Goal: Connect with others: Connect with others

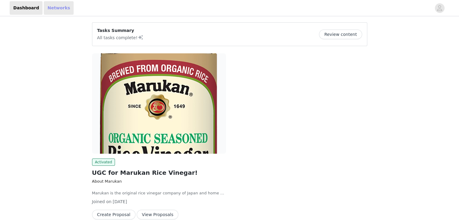
click at [60, 13] on link "Networks" at bounding box center [59, 8] width 30 height 14
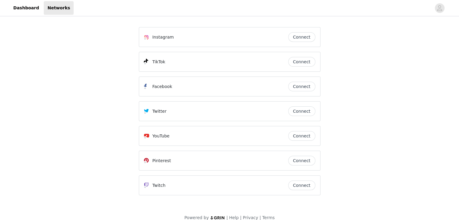
click at [25, 15] on header "Dashboard Networks" at bounding box center [229, 8] width 459 height 16
click at [25, 11] on link "Dashboard" at bounding box center [26, 8] width 33 height 14
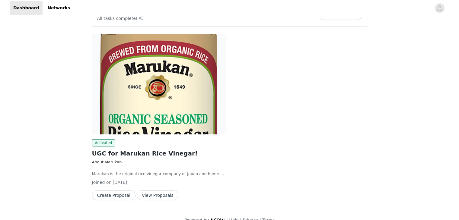
scroll to position [30, 0]
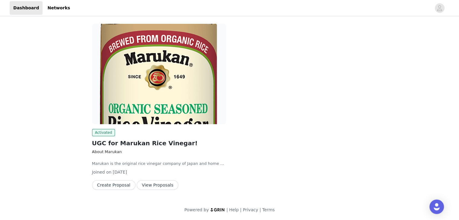
click at [151, 186] on button "View Proposals" at bounding box center [158, 185] width 42 height 10
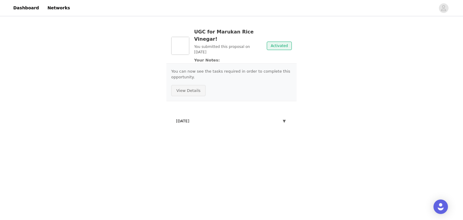
click at [196, 85] on button "View Details" at bounding box center [188, 90] width 34 height 11
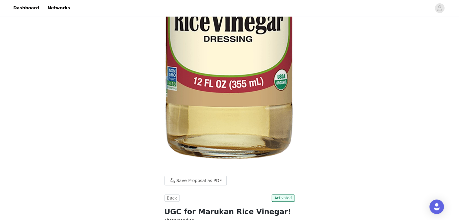
scroll to position [271, 0]
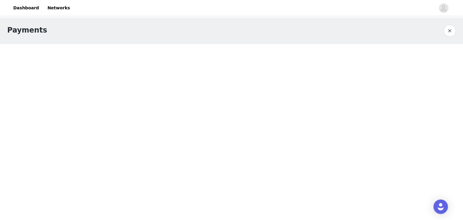
click at [426, 89] on body "Dashboard Networks Payments" at bounding box center [231, 110] width 463 height 220
click at [121, 65] on body "Dashboard Networks Payments" at bounding box center [231, 110] width 463 height 220
click at [440, 6] on span "button" at bounding box center [444, 8] width 10 height 10
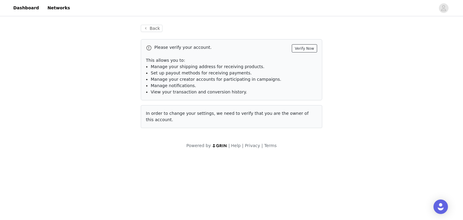
click at [306, 47] on button "Verify Now" at bounding box center [304, 48] width 25 height 8
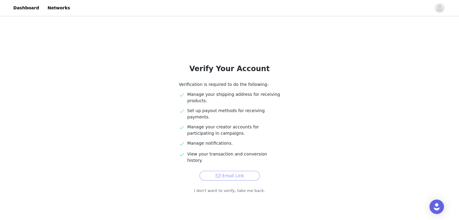
click at [207, 171] on button "Email Link" at bounding box center [229, 176] width 60 height 10
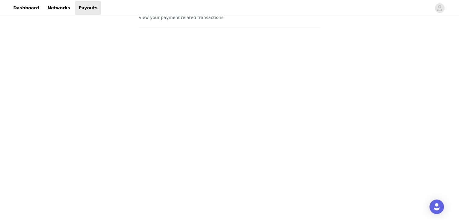
scroll to position [60, 0]
click at [378, 123] on div "Payouts View your payment related transactions. Payout Activity View and track …" at bounding box center [229, 189] width 459 height 465
click at [108, 101] on div "Payouts View your payment related transactions. Payout Activity View and track …" at bounding box center [229, 126] width 459 height 458
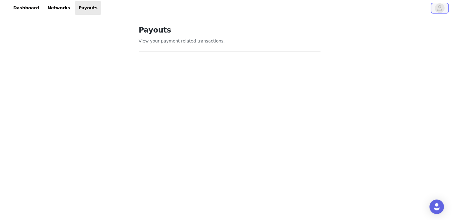
click at [441, 9] on icon "avatar" at bounding box center [439, 8] width 6 height 10
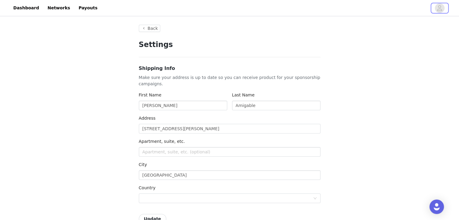
type input "+1 (United States)"
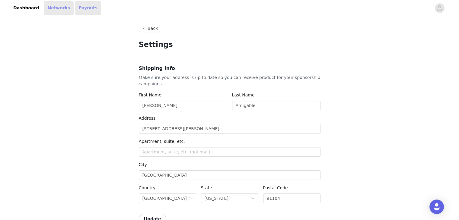
drag, startPoint x: 81, startPoint y: 11, endPoint x: 61, endPoint y: 12, distance: 20.3
click at [81, 10] on link "Payouts" at bounding box center [88, 8] width 26 height 14
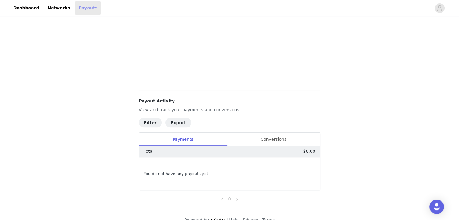
scroll to position [174, 0]
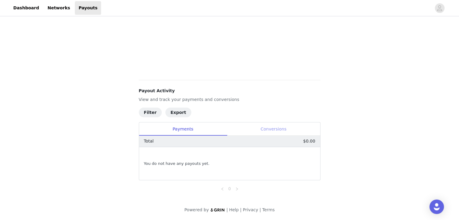
click at [274, 127] on div "Conversions" at bounding box center [273, 129] width 93 height 14
click at [189, 128] on div "Payments" at bounding box center [183, 129] width 88 height 14
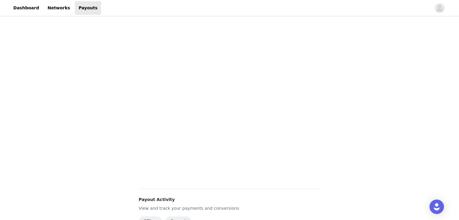
scroll to position [53, 0]
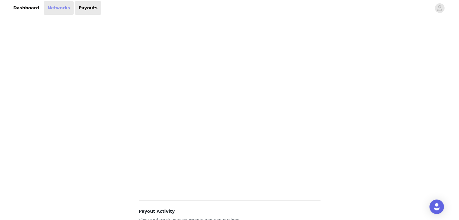
click at [44, 7] on link "Networks" at bounding box center [59, 8] width 30 height 14
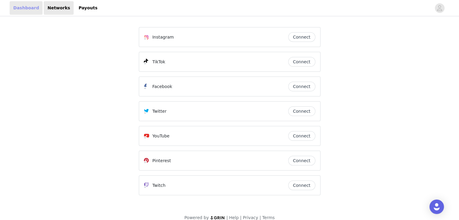
click at [20, 6] on link "Dashboard" at bounding box center [26, 8] width 33 height 14
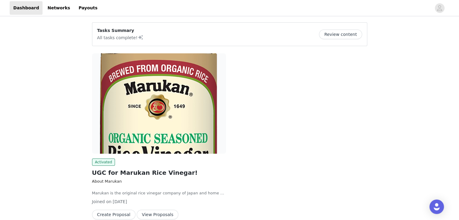
click at [336, 33] on button "Review content" at bounding box center [340, 35] width 43 height 10
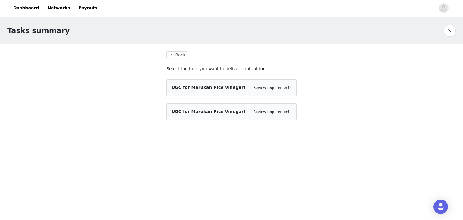
click at [191, 118] on div "UGC for Marukan Rice Vinegar! Review requirements" at bounding box center [232, 112] width 130 height 16
click at [191, 110] on span "UGC for Marukan Rice Vinegar!" at bounding box center [209, 111] width 74 height 5
click at [193, 86] on span "UGC for Marukan Rice Vinegar!" at bounding box center [209, 87] width 74 height 5
drag, startPoint x: 186, startPoint y: 109, endPoint x: 185, endPoint y: 86, distance: 23.2
click at [185, 111] on span "UGC for Marukan Rice Vinegar!" at bounding box center [209, 111] width 74 height 5
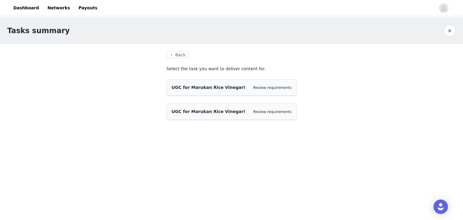
click at [184, 112] on span "UGC for Marukan Rice Vinegar!" at bounding box center [209, 111] width 74 height 5
click at [183, 111] on span "UGC for Marukan Rice Vinegar!" at bounding box center [209, 111] width 74 height 5
click at [185, 85] on span "UGC for Marukan Rice Vinegar!" at bounding box center [209, 87] width 74 height 5
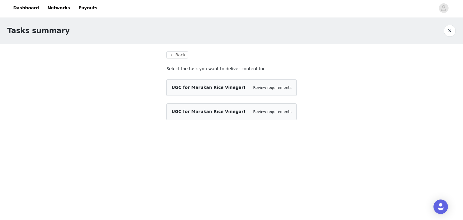
click at [260, 84] on div "UGC for Marukan Rice Vinegar! Review requirements" at bounding box center [232, 87] width 120 height 6
click at [268, 89] on link "Review requirements" at bounding box center [272, 88] width 38 height 4
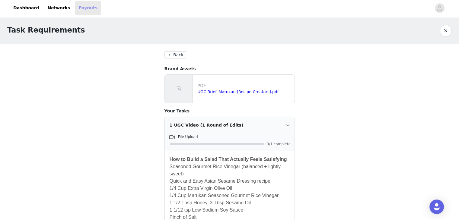
click at [75, 3] on link "Payouts" at bounding box center [88, 8] width 26 height 14
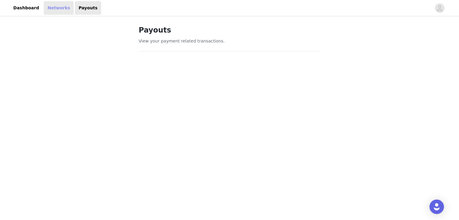
click at [51, 12] on link "Networks" at bounding box center [59, 8] width 30 height 14
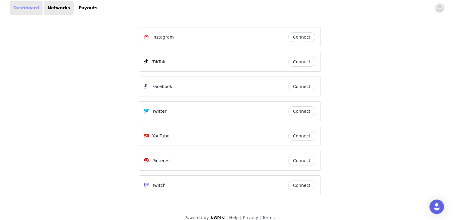
click at [25, 10] on link "Dashboard" at bounding box center [26, 8] width 33 height 14
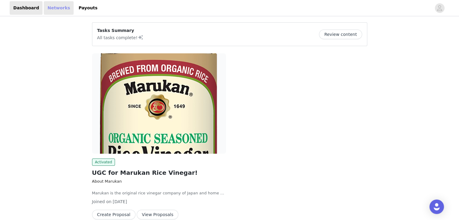
click at [52, 11] on link "Networks" at bounding box center [59, 8] width 30 height 14
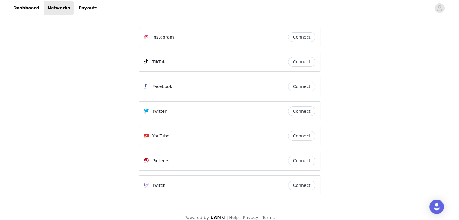
click at [299, 37] on button "Connect" at bounding box center [301, 37] width 27 height 10
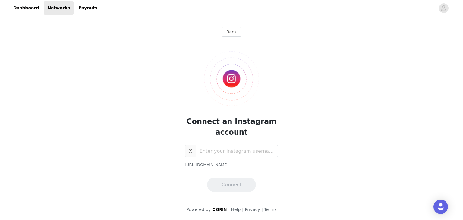
click at [257, 157] on div "@ https://www.instagram.com/ Connect" at bounding box center [231, 168] width 93 height 47
click at [259, 151] on input "text" at bounding box center [237, 151] width 82 height 12
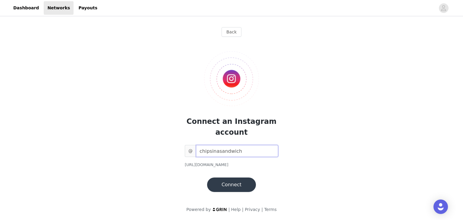
type input "chipsinasandwich"
click at [227, 183] on button "Connect" at bounding box center [231, 185] width 49 height 14
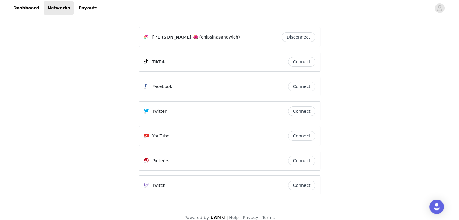
click at [298, 62] on button "Connect" at bounding box center [301, 62] width 27 height 10
click at [296, 63] on button "Connect" at bounding box center [301, 62] width 27 height 10
click at [305, 137] on button "Connect" at bounding box center [301, 136] width 27 height 10
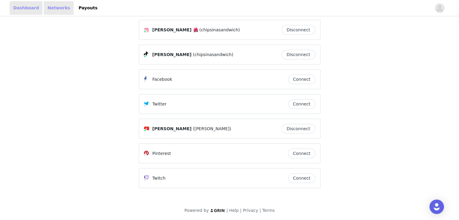
drag, startPoint x: 22, startPoint y: 6, endPoint x: 61, endPoint y: 8, distance: 39.2
click at [22, 6] on link "Dashboard" at bounding box center [26, 8] width 33 height 14
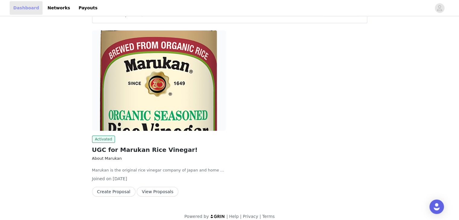
scroll to position [30, 0]
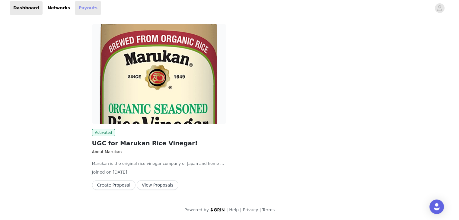
click at [75, 1] on link "Payouts" at bounding box center [88, 8] width 26 height 14
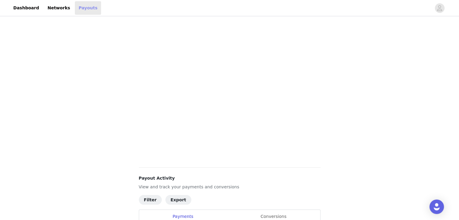
scroll to position [23, 0]
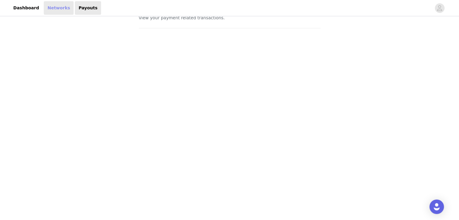
click at [58, 8] on link "Networks" at bounding box center [59, 8] width 30 height 14
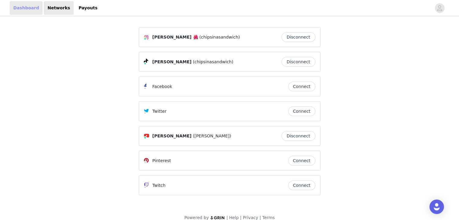
click at [30, 12] on link "Dashboard" at bounding box center [26, 8] width 33 height 14
